Goal: Navigation & Orientation: Find specific page/section

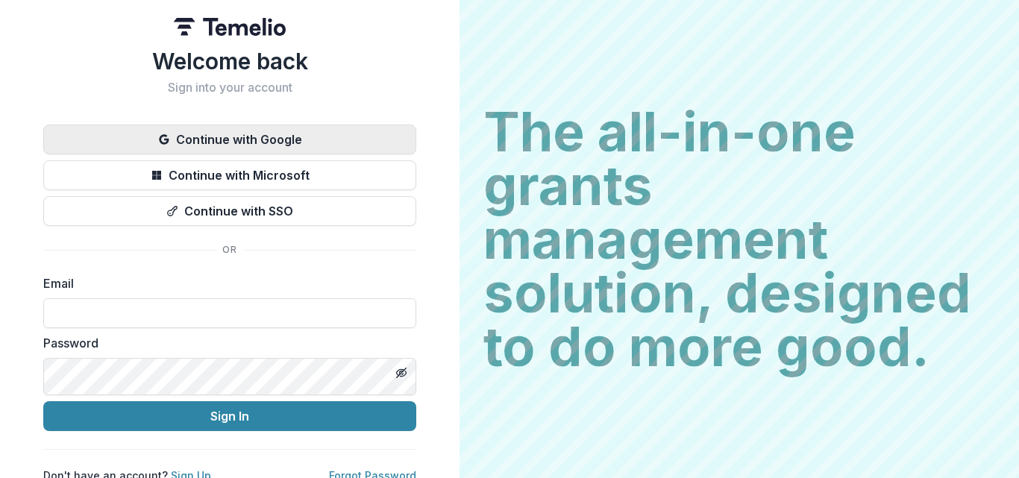
click at [416, 154] on button "Continue with Google" at bounding box center [229, 140] width 373 height 30
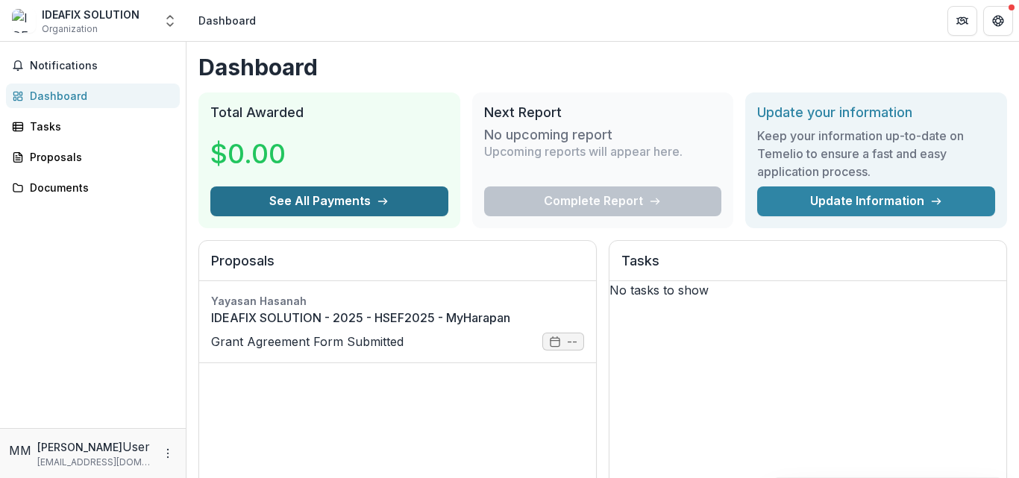
click at [363, 216] on button "See All Payments" at bounding box center [329, 201] width 238 height 30
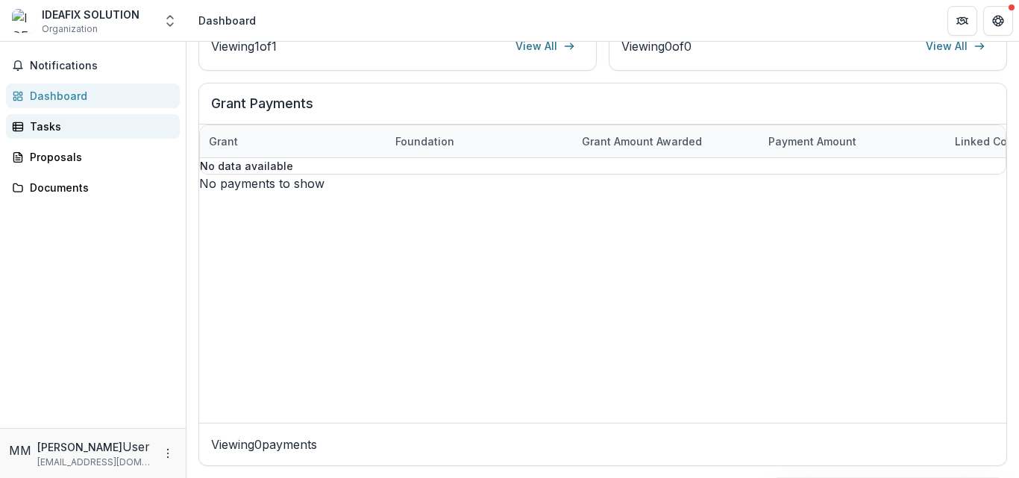
click at [67, 134] on div "Tasks" at bounding box center [99, 127] width 138 height 16
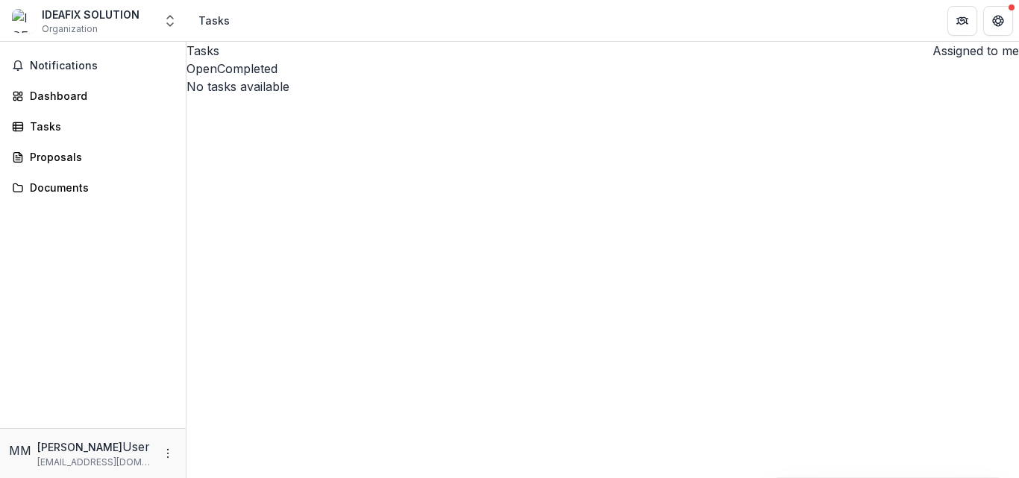
click at [926, 60] on button "Assigned to me" at bounding box center [972, 51] width 92 height 18
click at [277, 78] on button "Completed" at bounding box center [247, 69] width 60 height 18
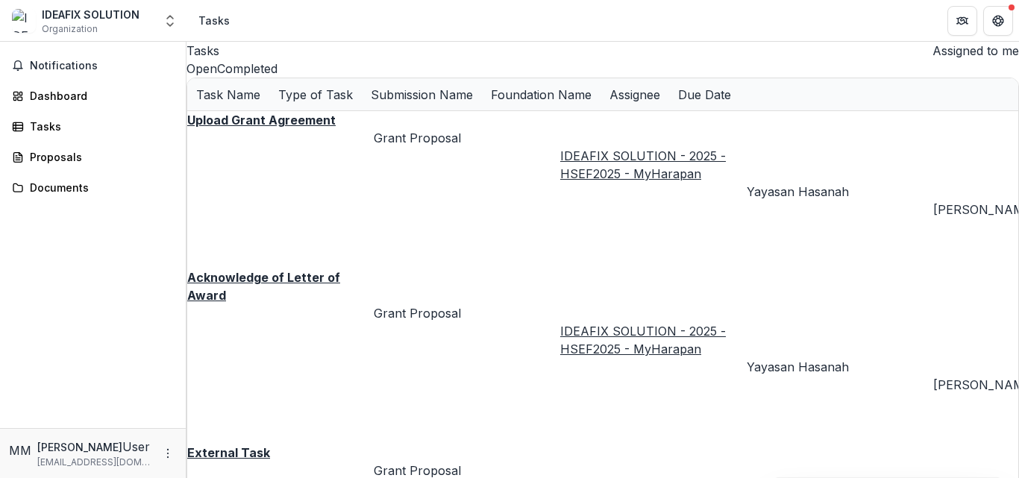
click at [217, 78] on button "Open" at bounding box center [201, 69] width 31 height 18
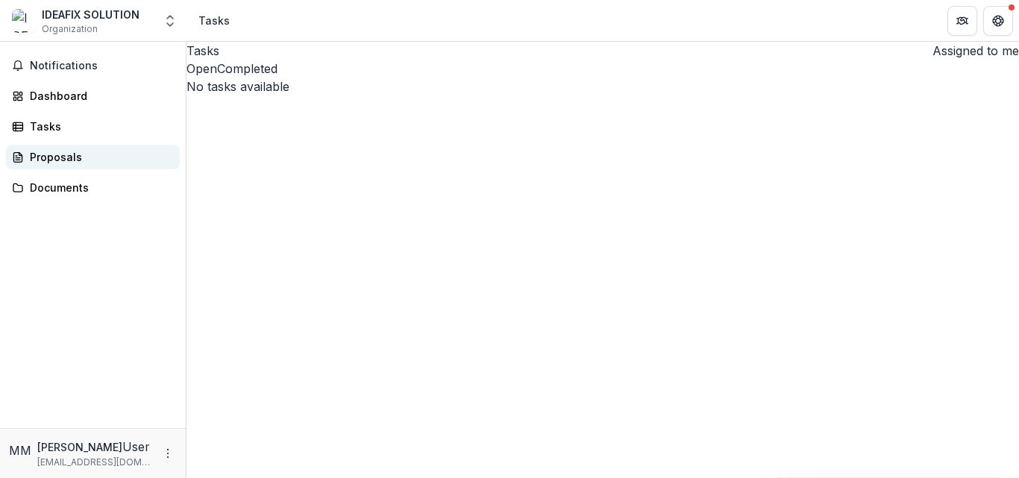
click at [51, 165] on div "Proposals" at bounding box center [99, 157] width 138 height 16
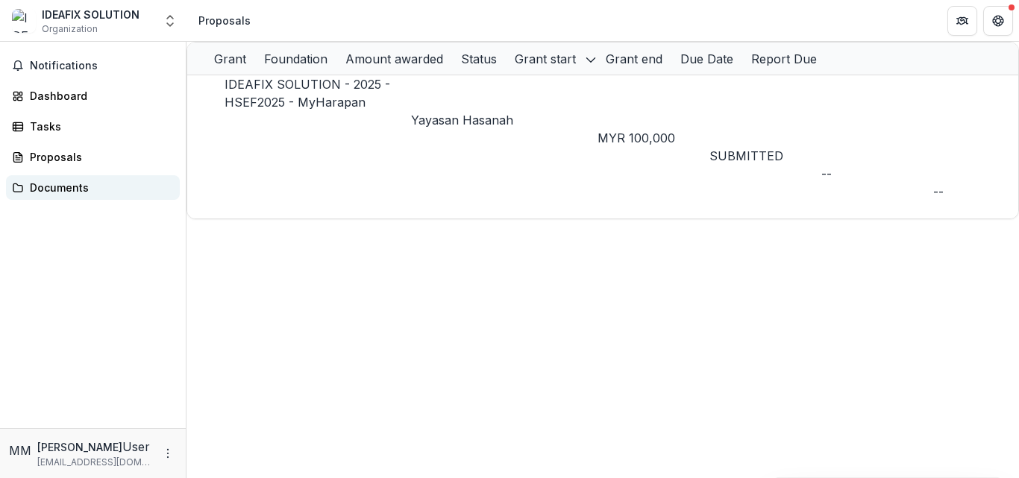
click at [60, 195] on div "Documents" at bounding box center [99, 188] width 138 height 16
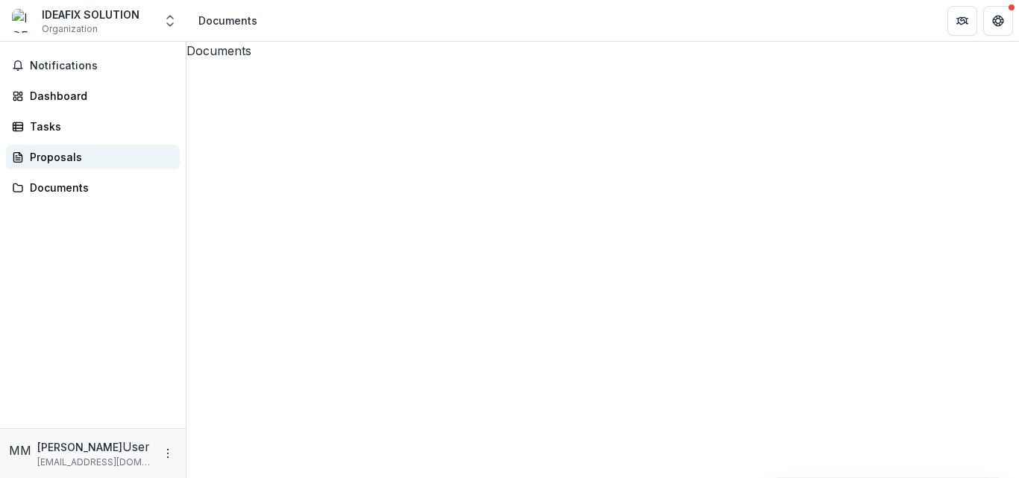
click at [43, 169] on link "Proposals" at bounding box center [93, 157] width 174 height 25
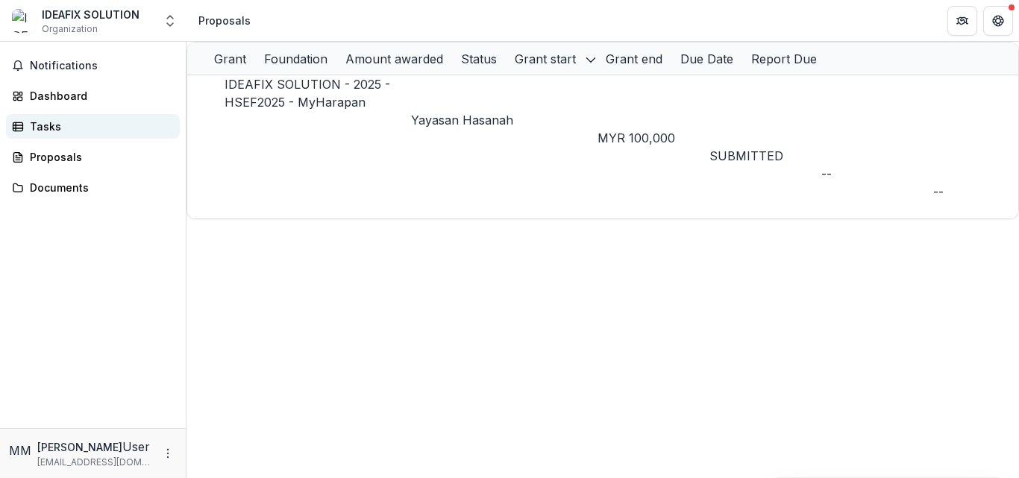
click at [62, 134] on div "Tasks" at bounding box center [99, 127] width 138 height 16
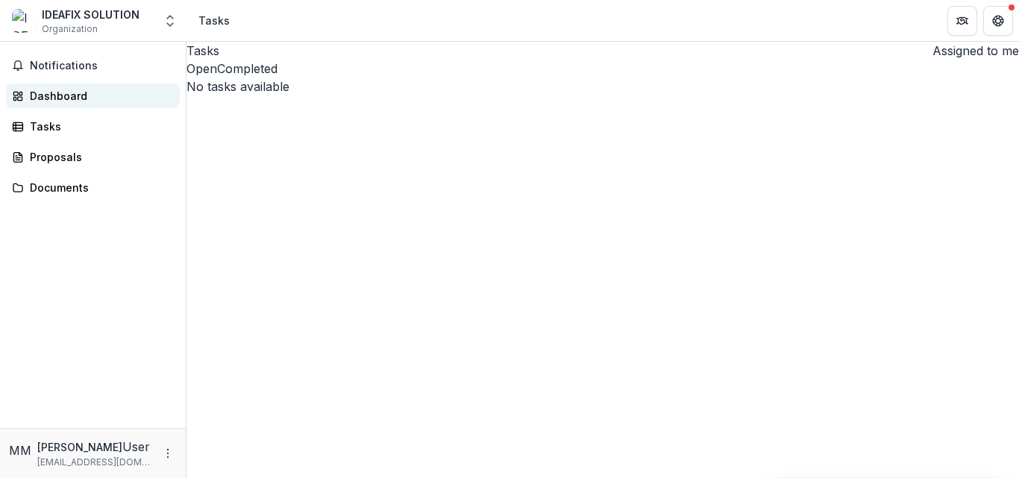
click at [81, 108] on link "Dashboard" at bounding box center [93, 96] width 174 height 25
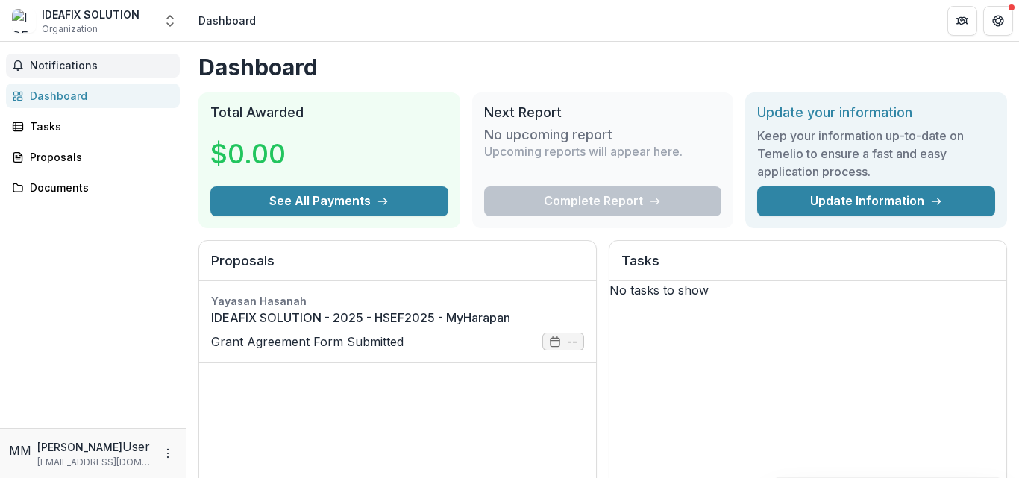
click at [90, 72] on span "Notifications" at bounding box center [102, 66] width 144 height 13
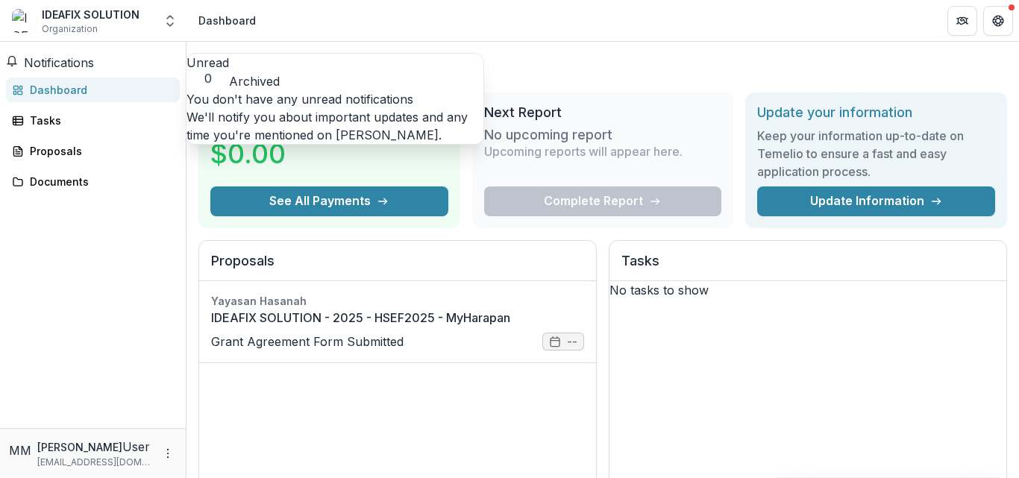
click at [280, 75] on button "Archived" at bounding box center [254, 81] width 51 height 18
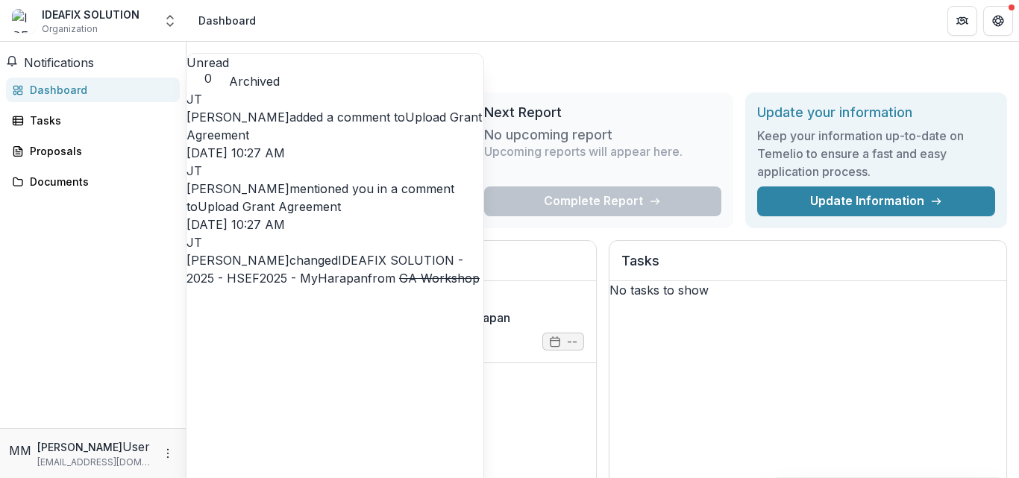
click at [371, 131] on link "Upload Grant Agreement" at bounding box center [333, 126] width 295 height 33
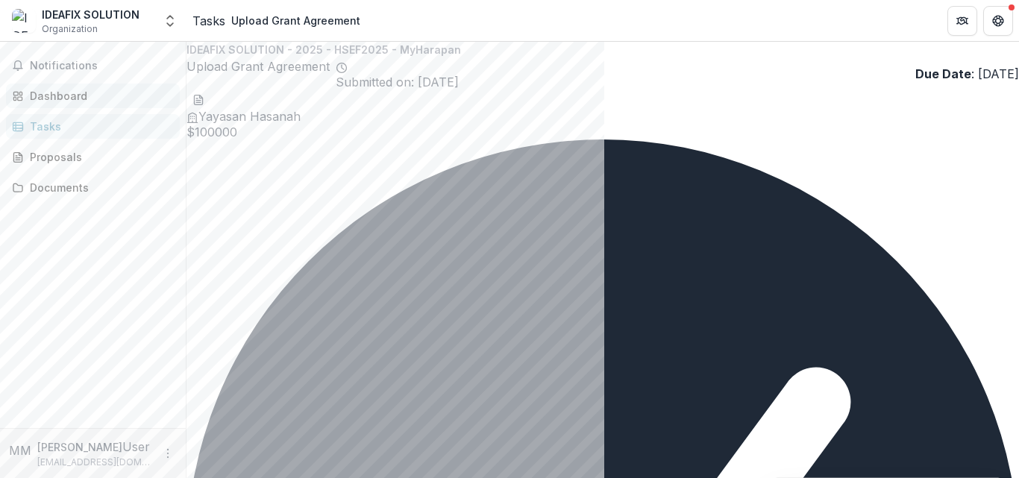
click at [81, 104] on div "Dashboard" at bounding box center [99, 96] width 138 height 16
